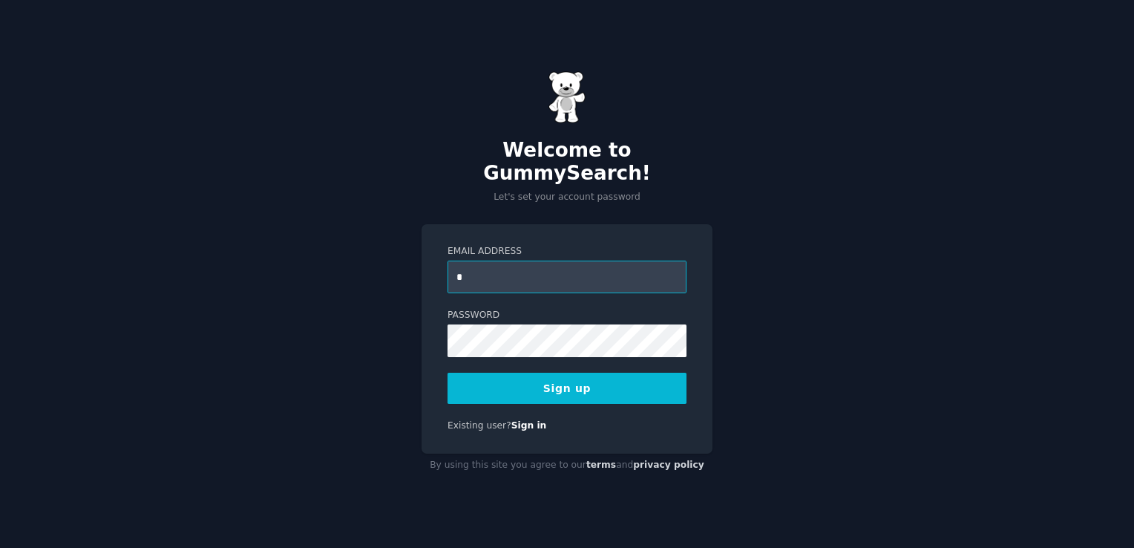
type input "**********"
click at [530, 376] on button "Sign up" at bounding box center [566, 387] width 239 height 31
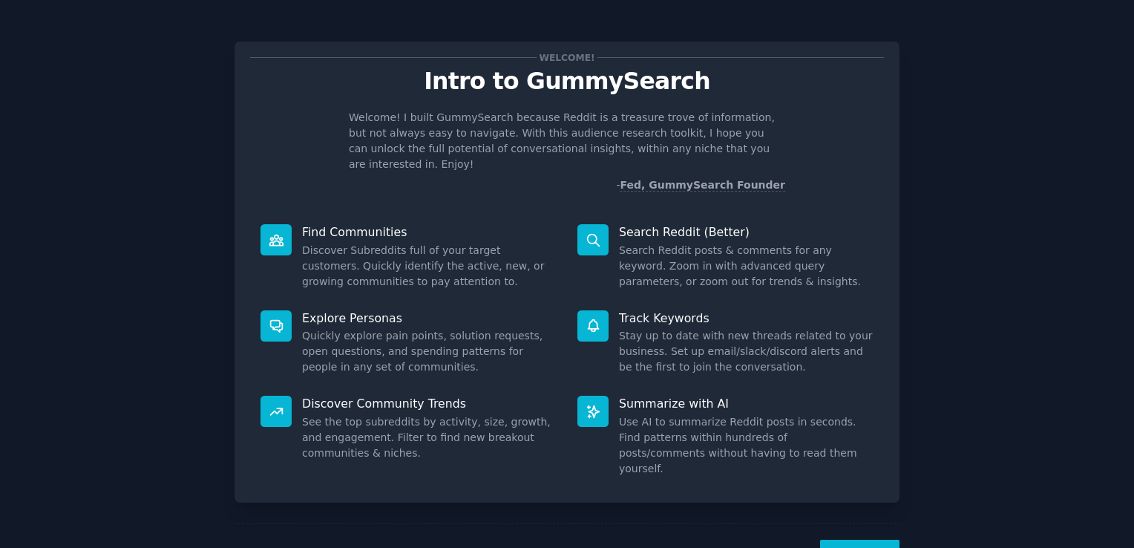
click at [876, 539] on button "Next" at bounding box center [859, 557] width 79 height 36
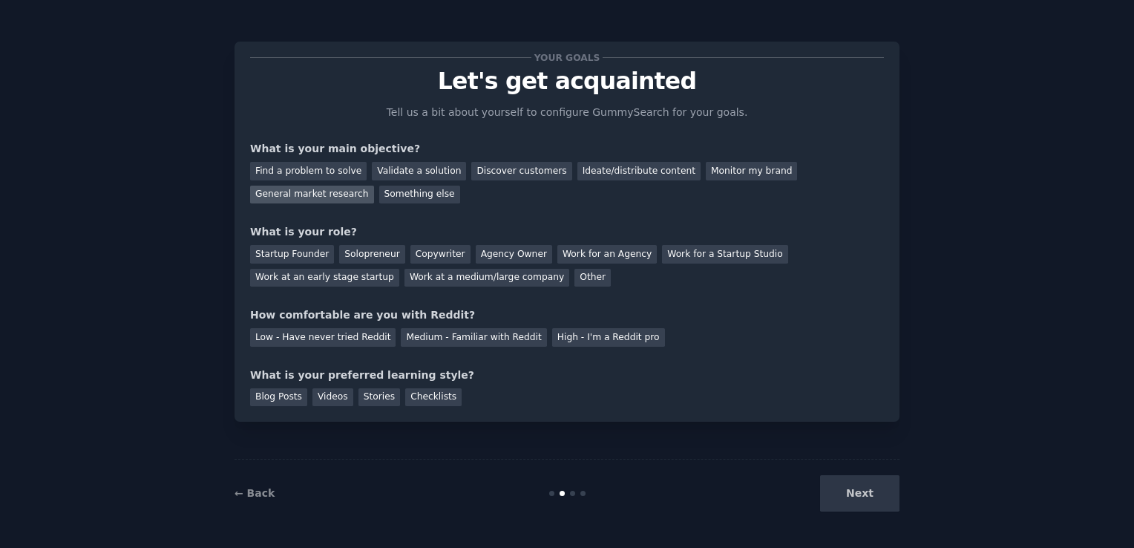
click at [374, 185] on div "General market research" at bounding box center [312, 194] width 124 height 19
click at [399, 269] on div "Work at an early stage startup" at bounding box center [324, 278] width 149 height 19
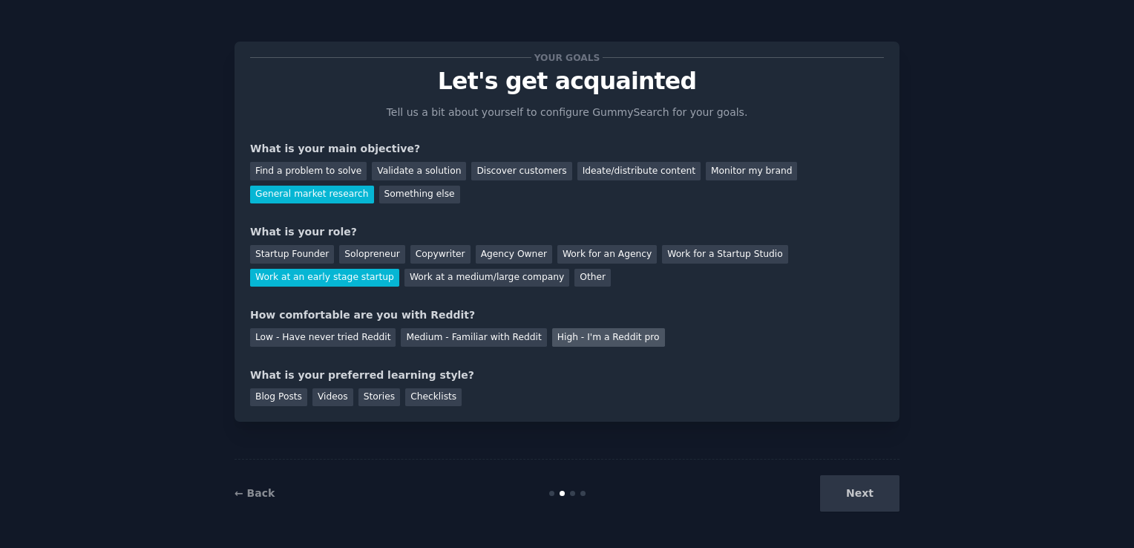
click at [567, 332] on div "High - I'm a Reddit pro" at bounding box center [608, 337] width 113 height 19
click at [467, 340] on div "Medium - Familiar with Reddit" at bounding box center [473, 337] width 145 height 19
click at [269, 404] on div "Blog Posts" at bounding box center [278, 397] width 57 height 19
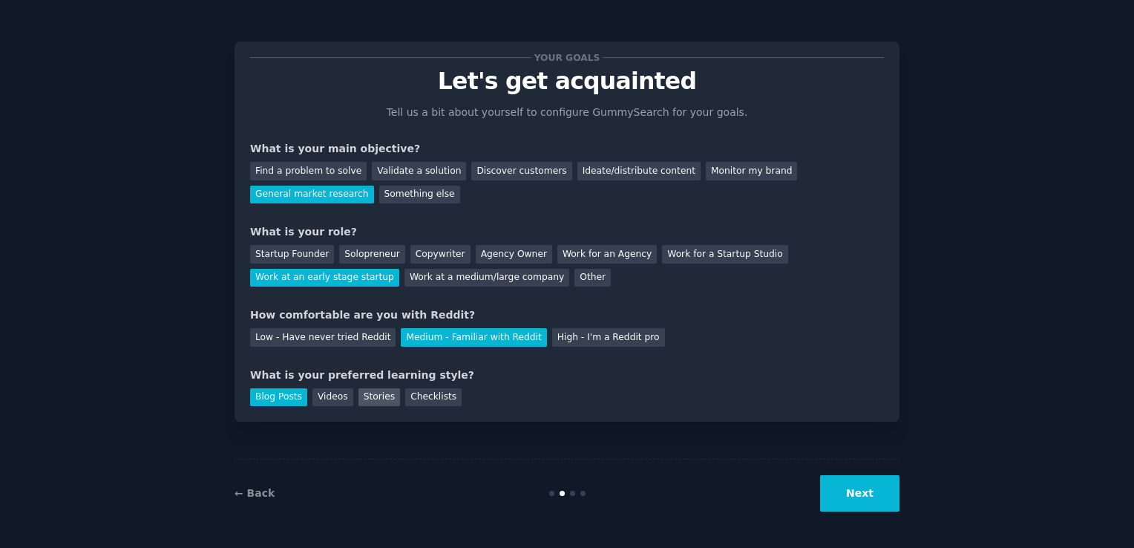
click at [371, 395] on div "Stories" at bounding box center [379, 397] width 42 height 19
click at [313, 398] on div "Videos" at bounding box center [332, 397] width 41 height 19
click at [296, 394] on div "Blog Posts" at bounding box center [278, 397] width 57 height 19
click at [855, 494] on button "Next" at bounding box center [859, 493] width 79 height 36
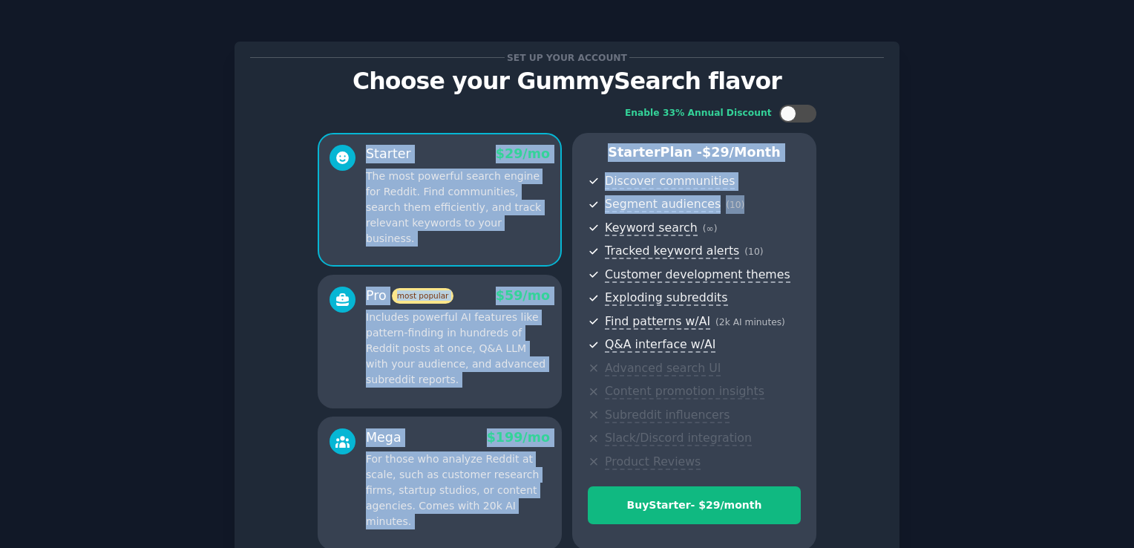
drag, startPoint x: 1126, startPoint y: 119, endPoint x: 1133, endPoint y: 212, distance: 93.7
click at [1133, 212] on html "Set up your account Choose your GummySearch flavor Enable 33% Annual Discount S…" at bounding box center [567, 274] width 1134 height 548
